Goal: Information Seeking & Learning: Learn about a topic

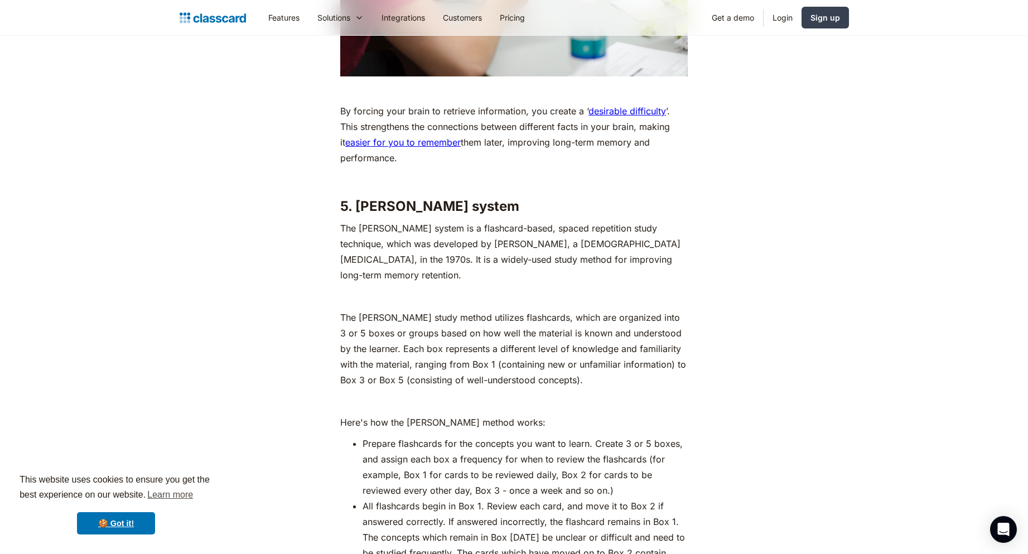
scroll to position [3806, 0]
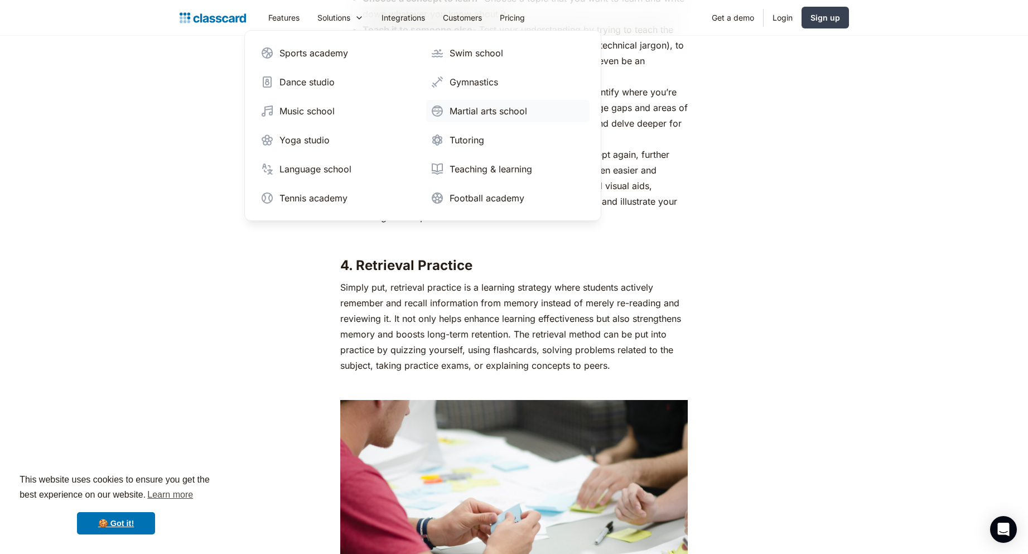
click at [494, 103] on link "Martial arts school" at bounding box center [507, 111] width 163 height 22
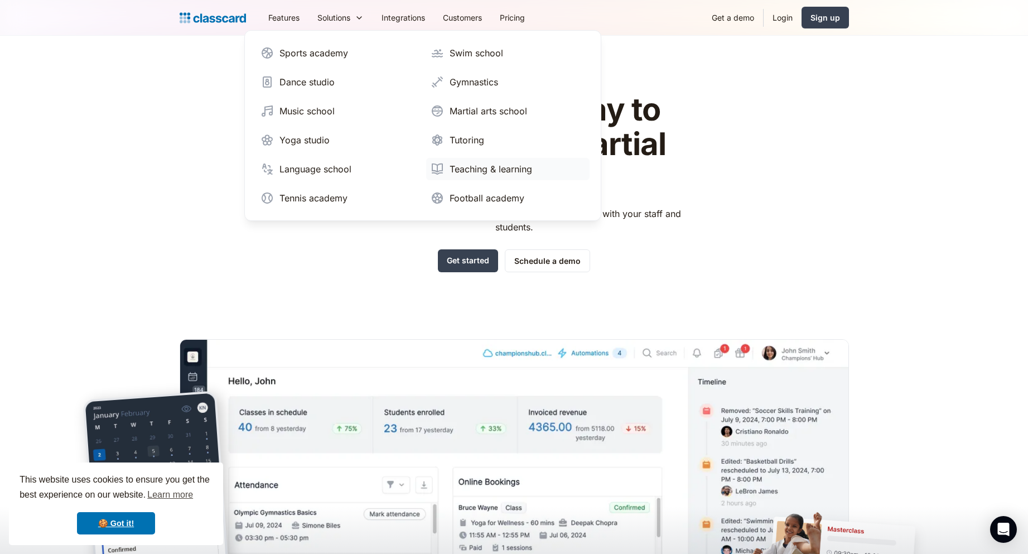
click at [538, 168] on link "Teaching & learning" at bounding box center [507, 169] width 163 height 22
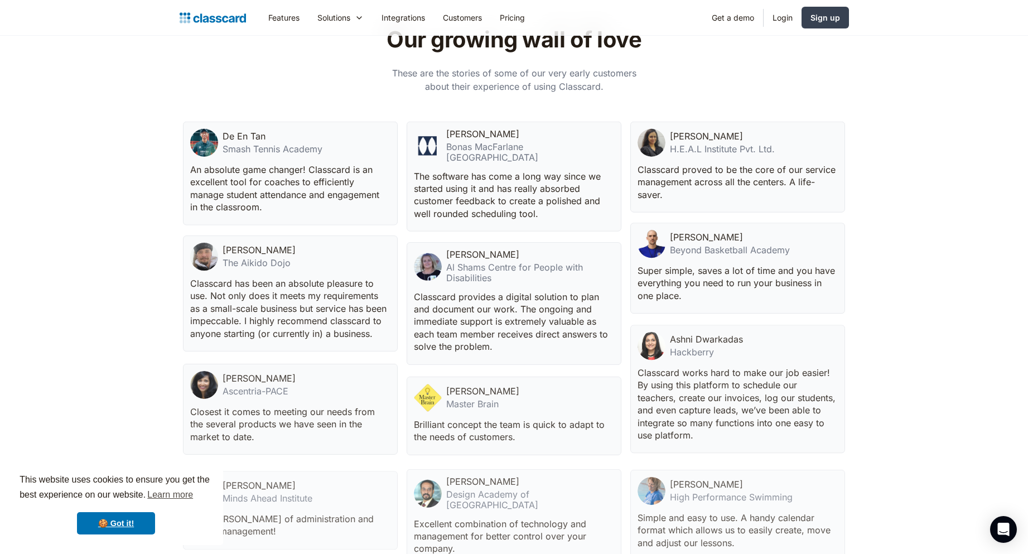
scroll to position [2890, 0]
